Goal: Task Accomplishment & Management: Use online tool/utility

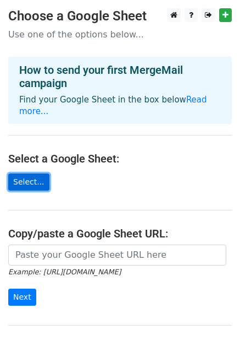
click at [36, 175] on link "Select..." at bounding box center [28, 181] width 41 height 17
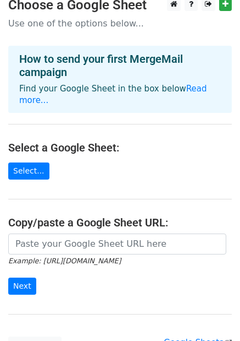
scroll to position [100, 0]
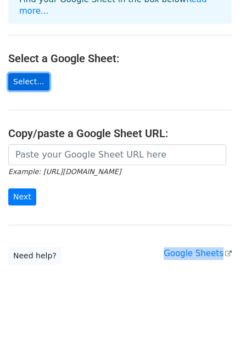
click at [25, 73] on link "Select..." at bounding box center [28, 81] width 41 height 17
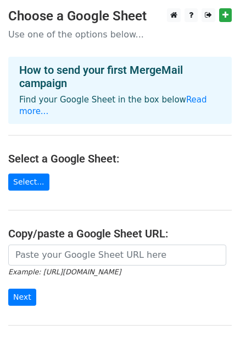
scroll to position [6, 0]
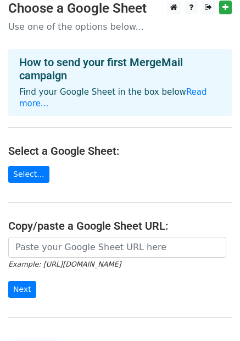
scroll to position [19, 0]
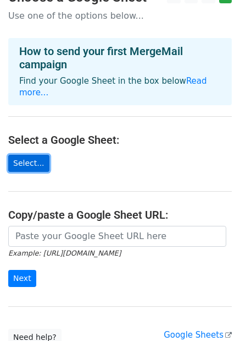
click at [35, 155] on link "Select..." at bounding box center [28, 163] width 41 height 17
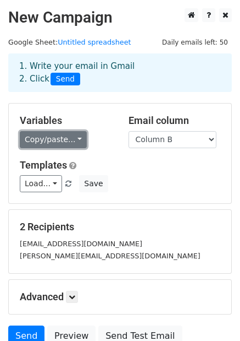
click at [47, 135] on link "Copy/paste..." at bounding box center [53, 139] width 67 height 17
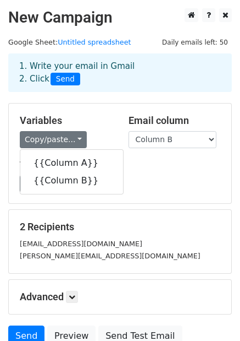
click at [80, 116] on h5 "Variables" at bounding box center [66, 120] width 92 height 12
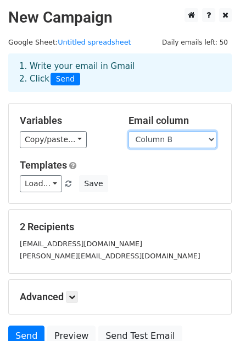
click at [162, 136] on select "Column A Column B" at bounding box center [173, 139] width 88 height 17
click at [129, 131] on select "Column A Column B" at bounding box center [173, 139] width 88 height 17
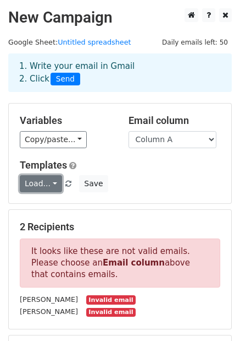
click at [48, 182] on link "Load..." at bounding box center [41, 183] width 42 height 17
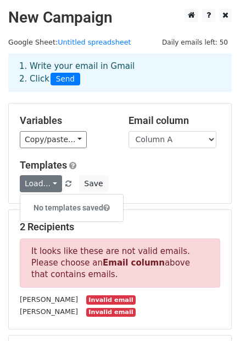
click at [123, 165] on h5 "Templates" at bounding box center [120, 165] width 201 height 12
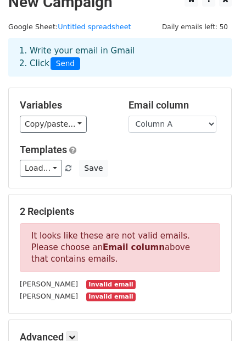
scroll to position [21, 0]
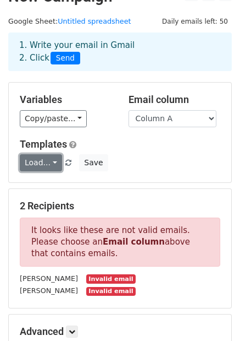
click at [56, 163] on link "Load..." at bounding box center [41, 162] width 42 height 17
click at [93, 132] on div "Variables Copy/paste... {{Column A}} {{Column B}} Email column Column A Column …" at bounding box center [120, 133] width 223 height 100
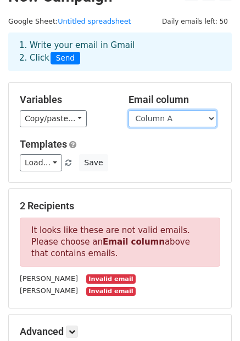
click at [147, 117] on select "Column A Column B" at bounding box center [173, 118] width 88 height 17
click at [129, 110] on select "Column A Column B" at bounding box center [173, 118] width 88 height 17
click at [140, 116] on select "Column A Column B" at bounding box center [173, 118] width 88 height 17
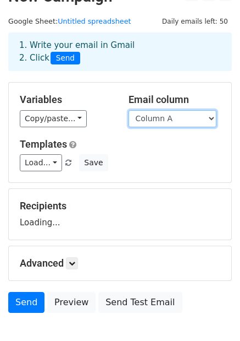
click at [129, 110] on select "Column A Column B" at bounding box center [173, 118] width 88 height 17
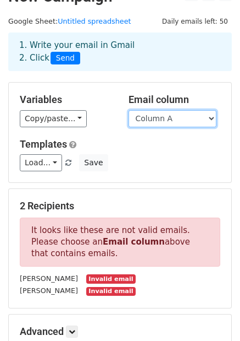
click at [183, 117] on select "Column A Column B" at bounding box center [173, 118] width 88 height 17
click at [129, 110] on select "Column A Column B" at bounding box center [173, 118] width 88 height 17
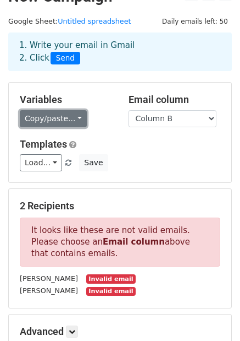
click at [69, 118] on link "Copy/paste..." at bounding box center [53, 118] width 67 height 17
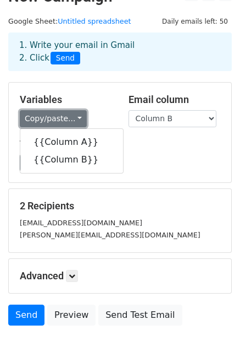
click at [71, 117] on link "Copy/paste..." at bounding box center [53, 118] width 67 height 17
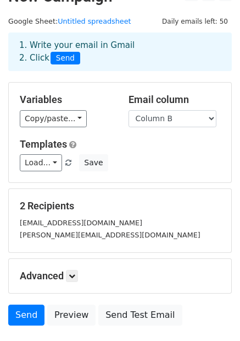
click at [94, 105] on h5 "Variables" at bounding box center [66, 100] width 92 height 12
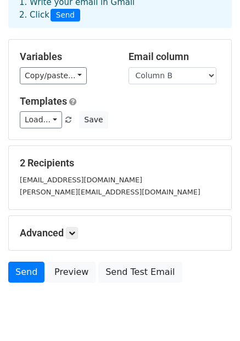
scroll to position [68, 0]
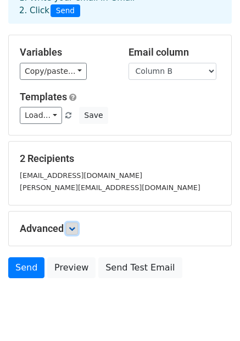
click at [74, 226] on icon at bounding box center [72, 228] width 7 height 7
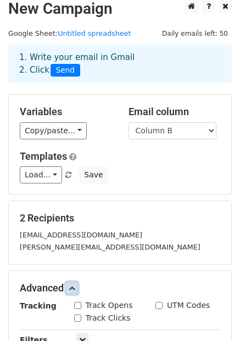
scroll to position [0, 0]
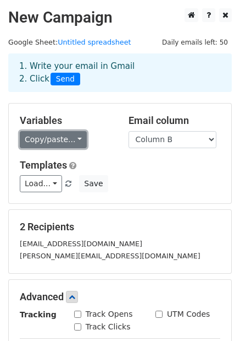
click at [58, 144] on link "Copy/paste..." at bounding box center [53, 139] width 67 height 17
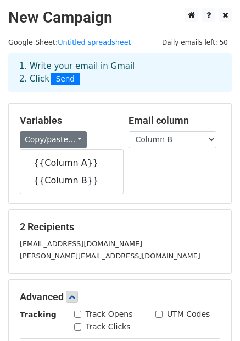
click at [88, 117] on h5 "Variables" at bounding box center [66, 120] width 92 height 12
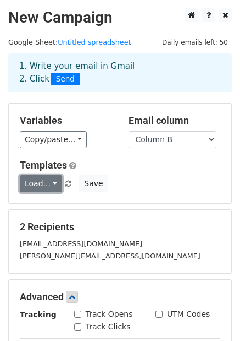
click at [34, 184] on link "Load..." at bounding box center [41, 183] width 42 height 17
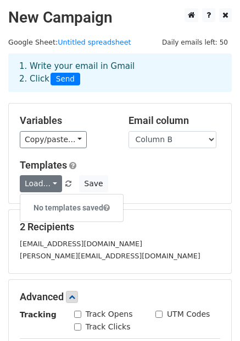
click at [130, 163] on h5 "Templates" at bounding box center [120, 165] width 201 height 12
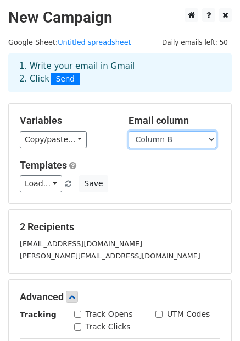
click at [142, 145] on select "Column A Column B" at bounding box center [173, 139] width 88 height 17
click at [129, 131] on select "Column A Column B" at bounding box center [173, 139] width 88 height 17
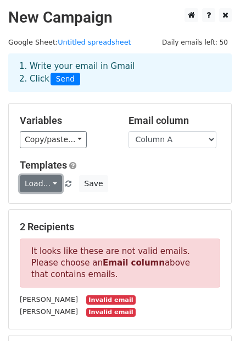
click at [43, 180] on link "Load..." at bounding box center [41, 183] width 42 height 17
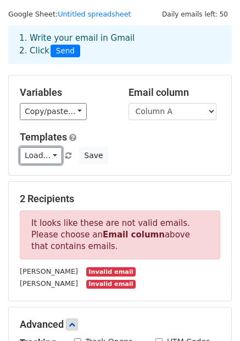
scroll to position [31, 0]
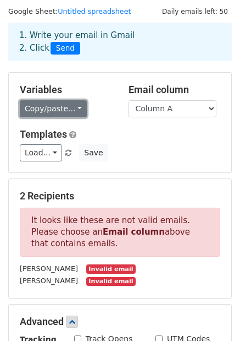
click at [74, 109] on link "Copy/paste..." at bounding box center [53, 108] width 67 height 17
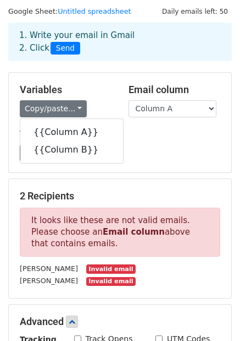
click at [102, 108] on div "Copy/paste... {{Column A}} {{Column B}}" at bounding box center [66, 108] width 92 height 17
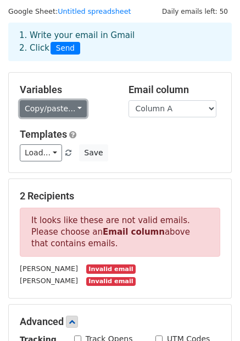
click at [61, 106] on link "Copy/paste..." at bounding box center [53, 108] width 67 height 17
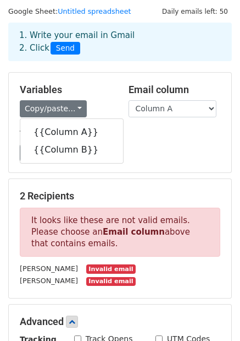
click at [187, 123] on div "Variables Copy/paste... {{Column A}} {{Column B}} Email column Column A Column …" at bounding box center [120, 123] width 223 height 100
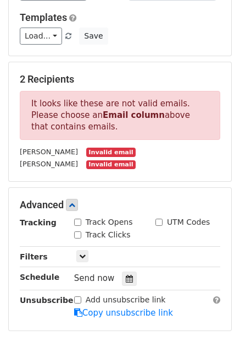
scroll to position [0, 0]
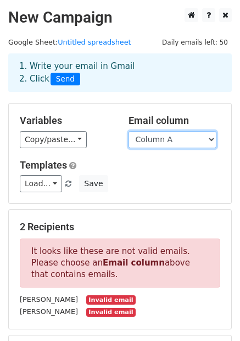
click at [161, 135] on select "Column A Column B" at bounding box center [173, 139] width 88 height 17
select select "Column B"
click at [129, 131] on select "Column A Column B" at bounding box center [173, 139] width 88 height 17
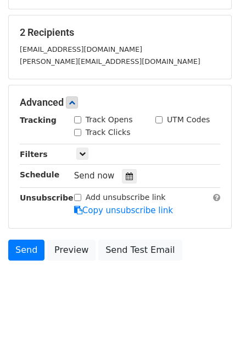
scroll to position [206, 0]
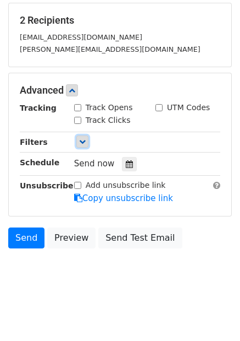
click at [86, 144] on link at bounding box center [82, 141] width 12 height 12
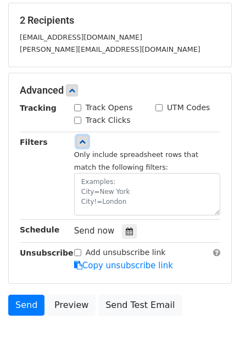
click at [85, 144] on link at bounding box center [82, 141] width 12 height 12
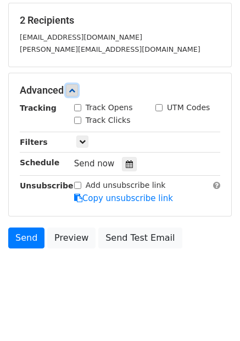
click at [75, 92] on icon at bounding box center [72, 90] width 7 height 7
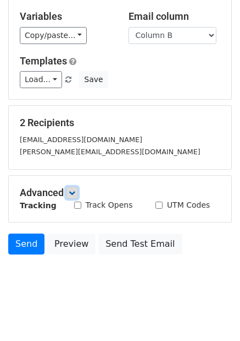
scroll to position [99, 0]
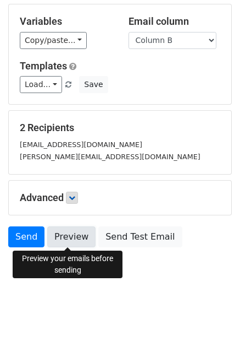
click at [77, 237] on link "Preview" at bounding box center [71, 236] width 48 height 21
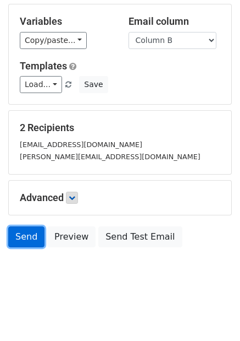
click at [25, 240] on link "Send" at bounding box center [26, 236] width 36 height 21
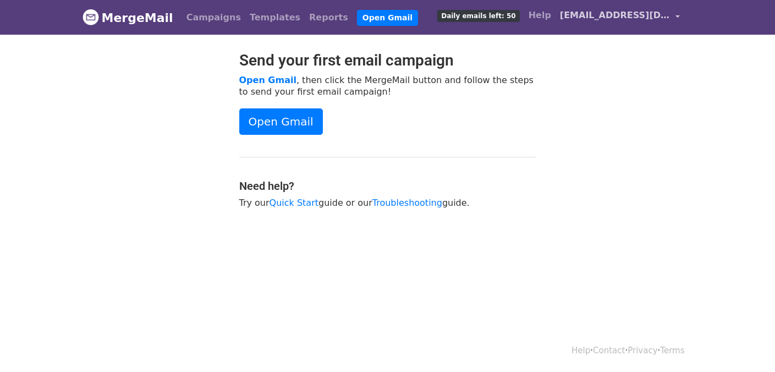
click at [594, 14] on span "[EMAIL_ADDRESS][DOMAIN_NAME]" at bounding box center [615, 15] width 110 height 13
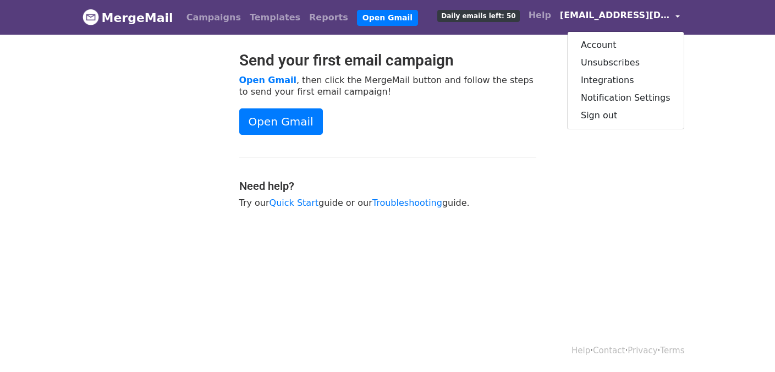
click at [594, 14] on span "[EMAIL_ADDRESS][DOMAIN_NAME]" at bounding box center [615, 15] width 110 height 13
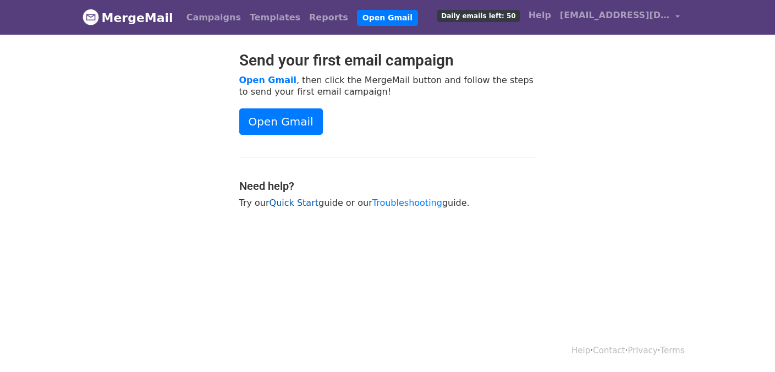
click at [292, 204] on link "Quick Start" at bounding box center [294, 203] width 49 height 10
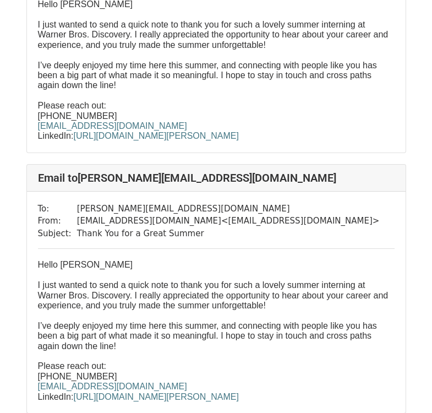
scroll to position [176, 0]
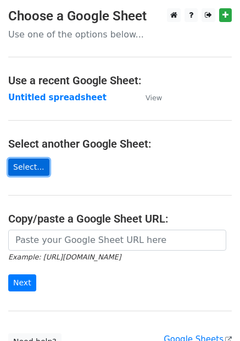
click at [31, 160] on link "Select..." at bounding box center [28, 166] width 41 height 17
click at [40, 166] on link "Select..." at bounding box center [28, 166] width 41 height 17
click at [17, 163] on link "Select..." at bounding box center [28, 166] width 41 height 17
click at [25, 171] on link "Select..." at bounding box center [28, 166] width 41 height 17
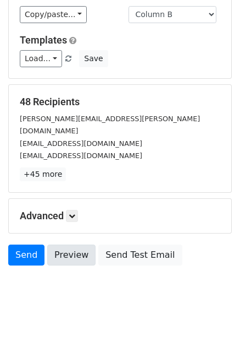
scroll to position [130, 0]
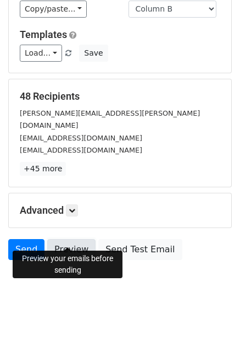
click at [66, 240] on link "Preview" at bounding box center [71, 249] width 48 height 21
click at [53, 239] on link "Preview" at bounding box center [71, 249] width 48 height 21
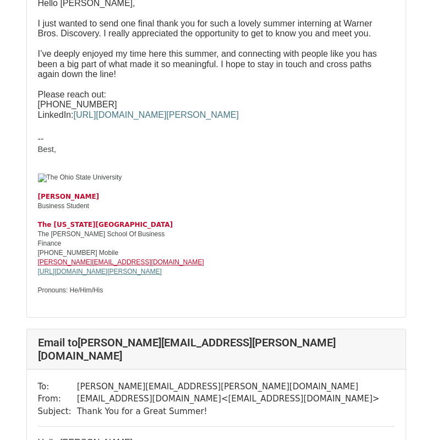
scroll to position [4561, 0]
